Goal: Transaction & Acquisition: Purchase product/service

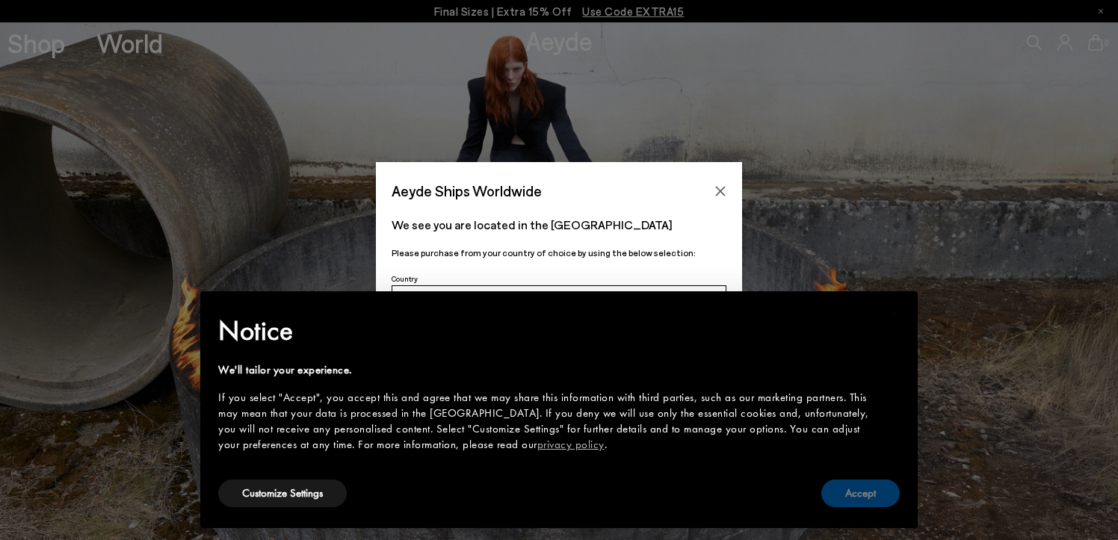
click at [861, 495] on button "Accept" at bounding box center [860, 494] width 78 height 28
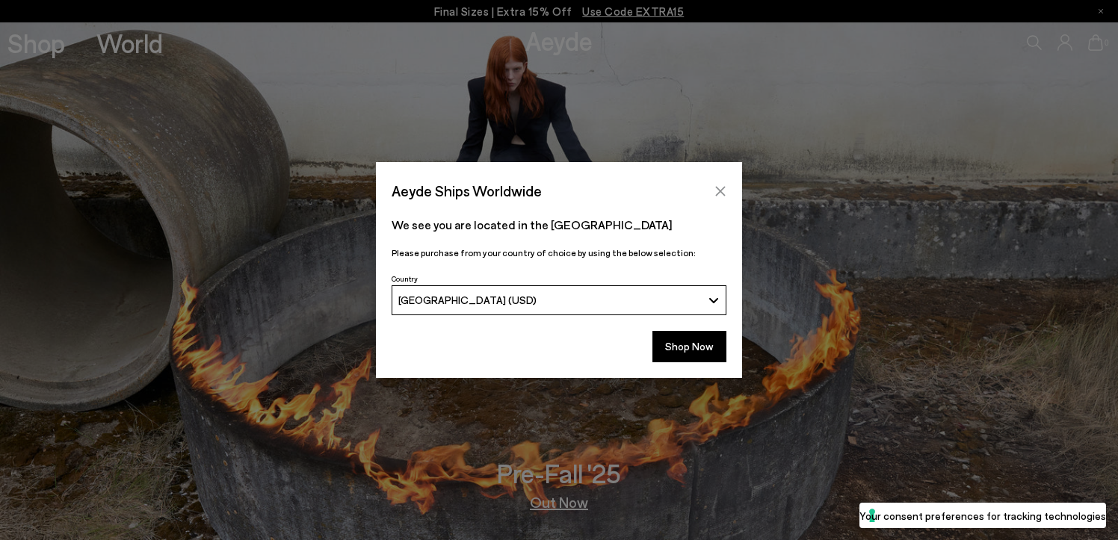
click at [721, 190] on icon "Close" at bounding box center [721, 191] width 10 height 10
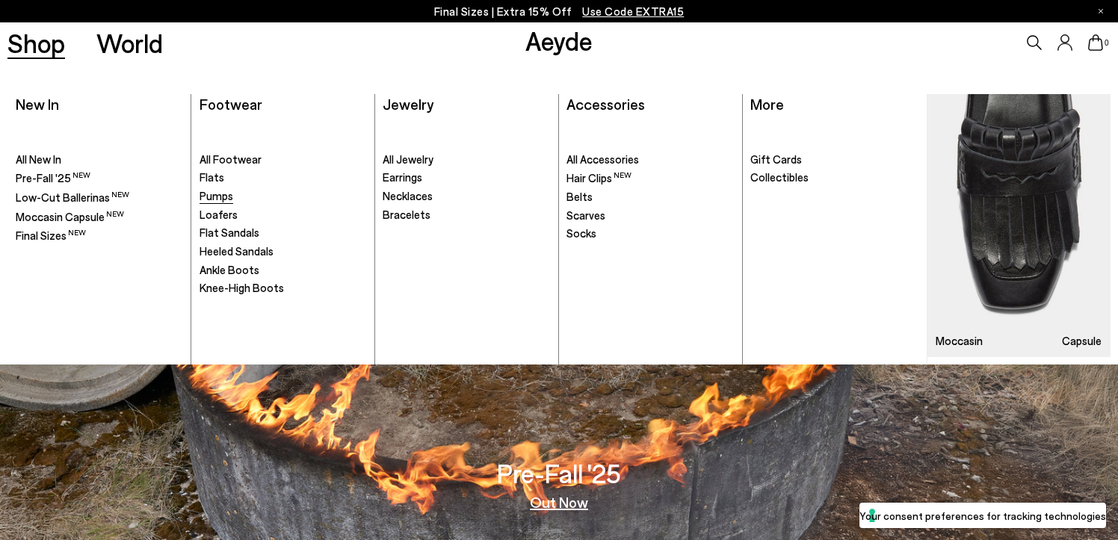
click at [202, 191] on span "Pumps" at bounding box center [217, 195] width 34 height 13
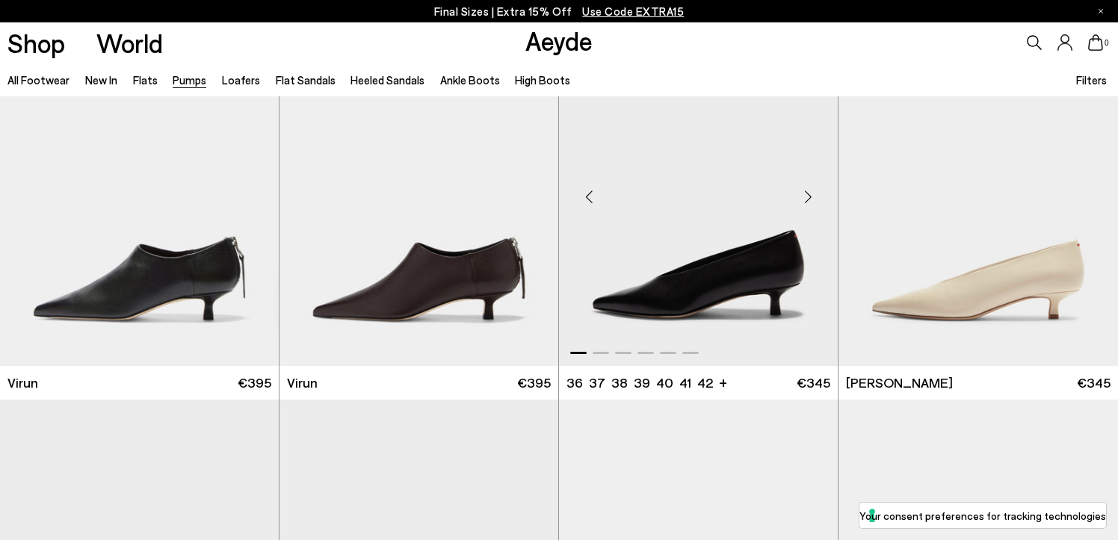
scroll to position [81, 0]
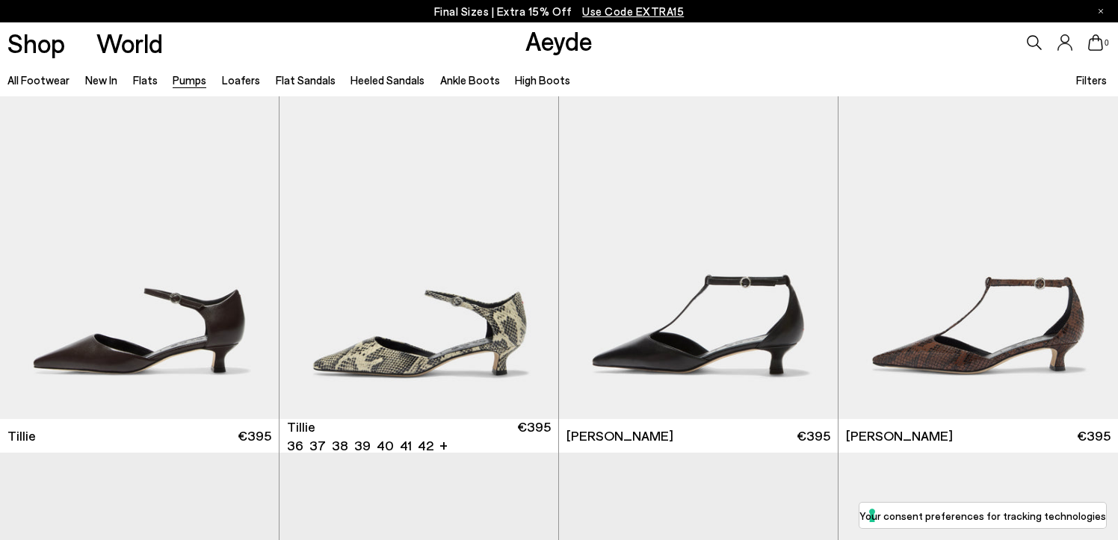
scroll to position [1182, 0]
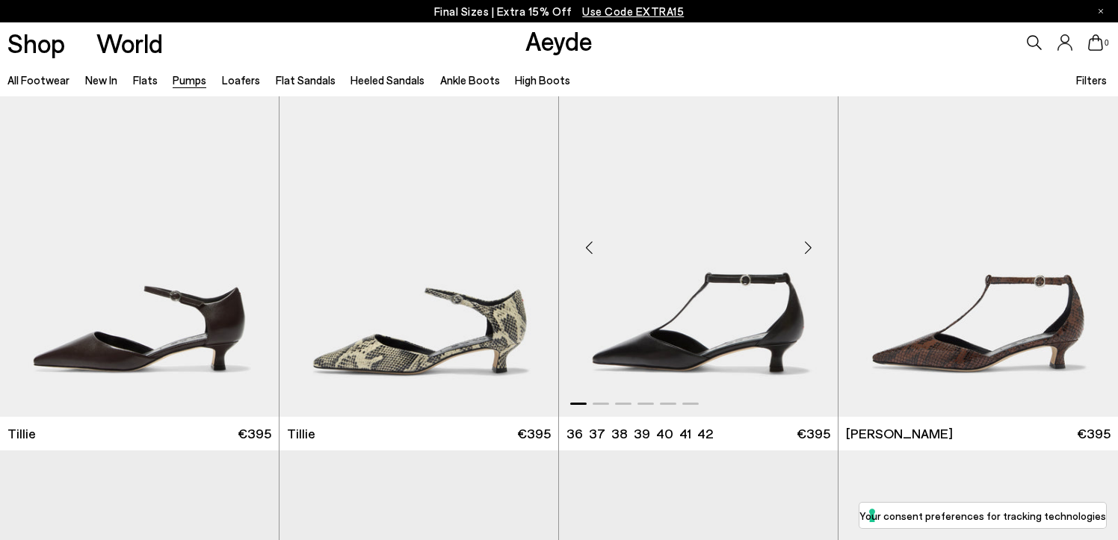
click at [726, 341] on img "1 / 6" at bounding box center [698, 242] width 279 height 350
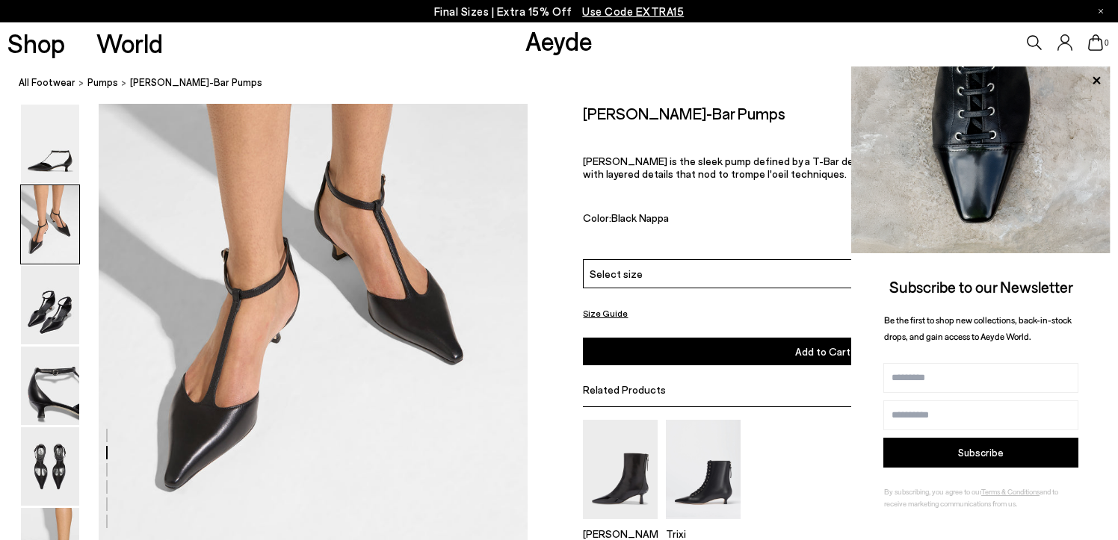
scroll to position [567, 0]
